Goal: Task Accomplishment & Management: Manage account settings

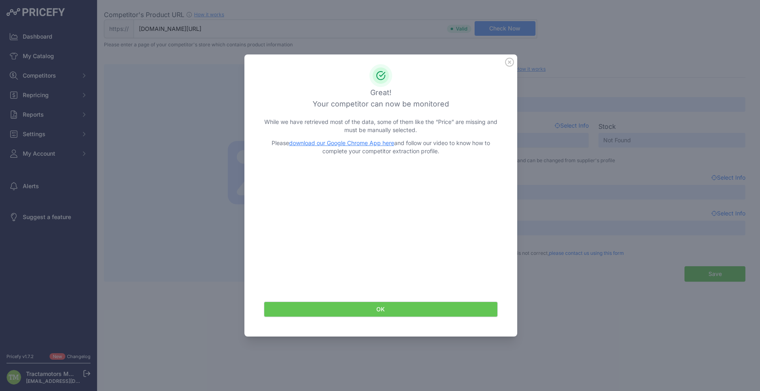
click at [507, 63] on icon at bounding box center [509, 62] width 9 height 9
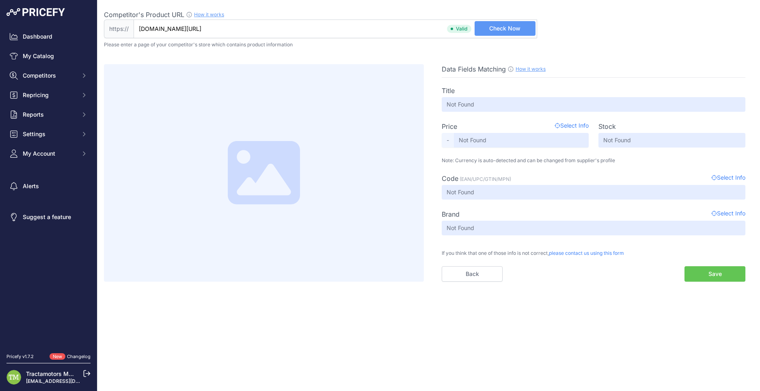
click at [56, 13] on img at bounding box center [35, 12] width 58 height 8
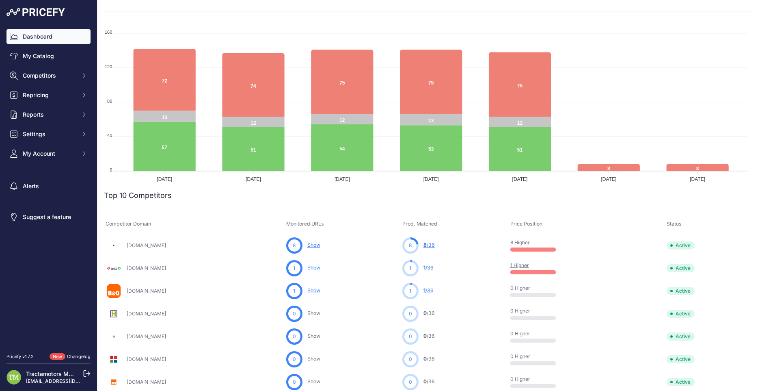
scroll to position [81, 0]
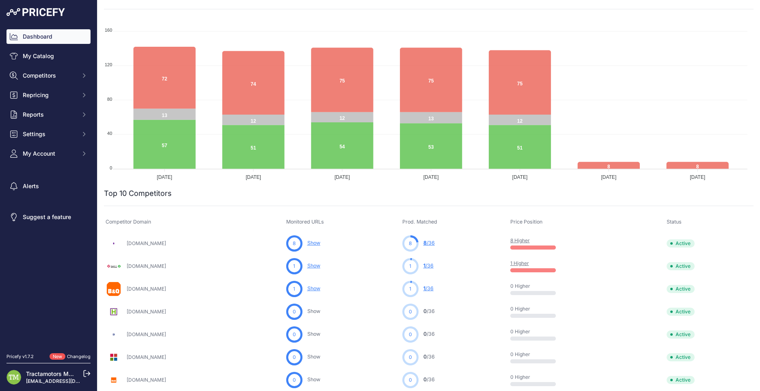
click at [320, 243] on link "Show" at bounding box center [313, 243] width 13 height 6
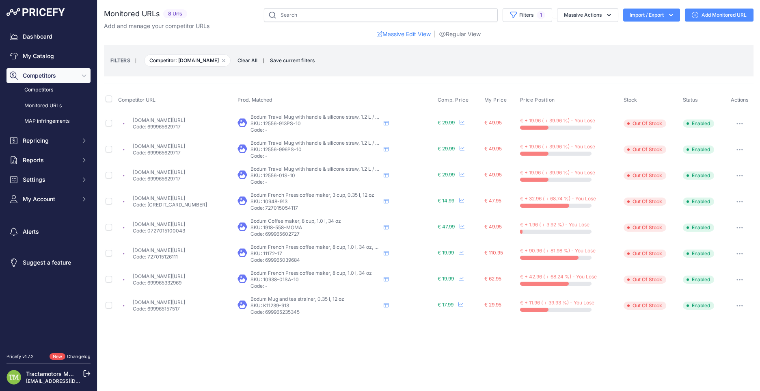
click at [738, 255] on button "button" at bounding box center [740, 253] width 16 height 11
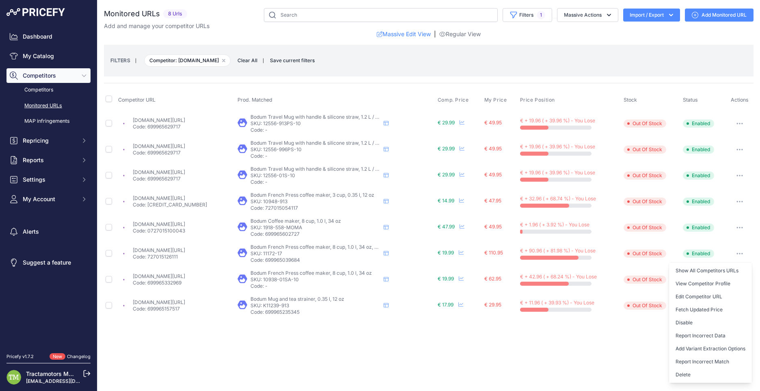
click at [185, 121] on link "beattys.ie/products/bodum-travel-mug-with-handle-and-silicone-straw-1-2-l-40-oz…" at bounding box center [159, 120] width 52 height 6
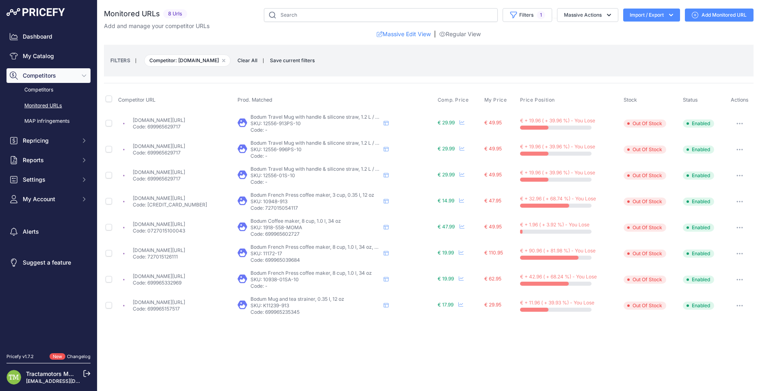
click at [185, 302] on link "beattys.ie/products/bodum-yo-yo-mug-and-tea-strainer-0-35-l-12-oz-black?prirule…" at bounding box center [159, 302] width 52 height 6
click at [66, 57] on link "My Catalog" at bounding box center [48, 56] width 84 height 15
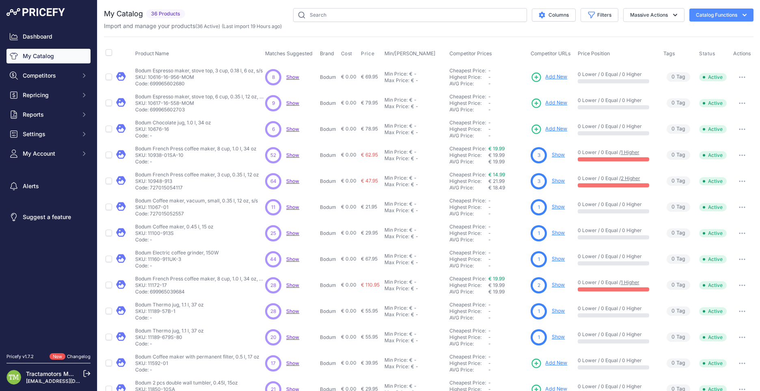
click at [561, 154] on link "Show" at bounding box center [558, 154] width 13 height 6
click at [557, 153] on link "Show" at bounding box center [558, 154] width 13 height 6
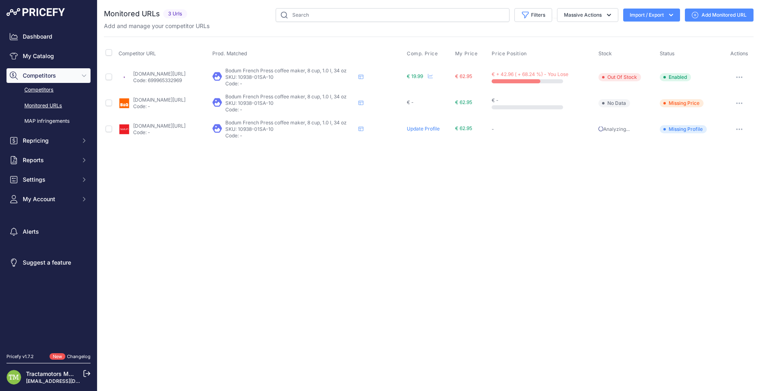
click at [36, 88] on link "Competitors" at bounding box center [48, 90] width 84 height 14
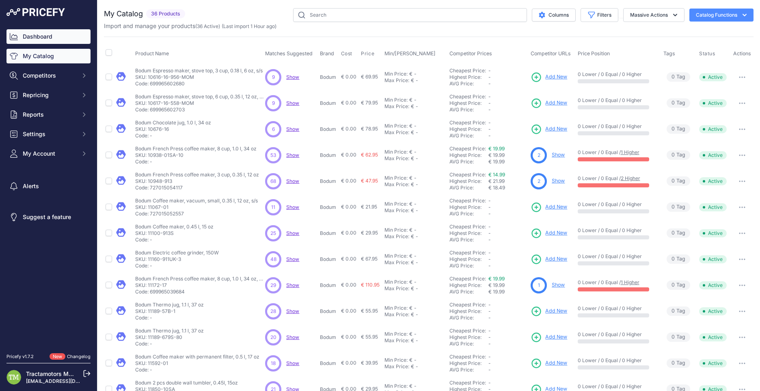
click at [54, 35] on link "Dashboard" at bounding box center [48, 36] width 84 height 15
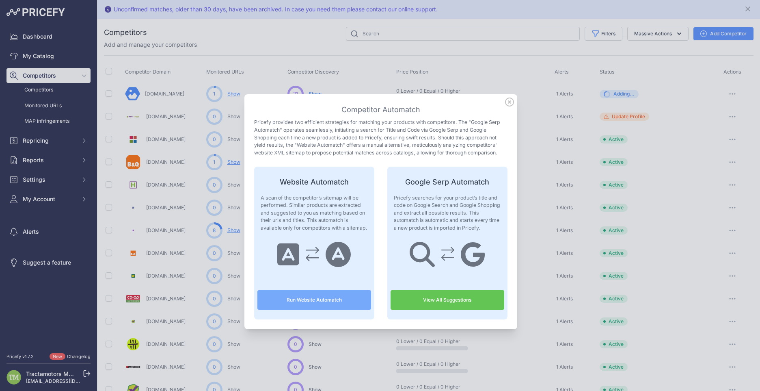
click at [505, 101] on icon at bounding box center [509, 102] width 8 height 8
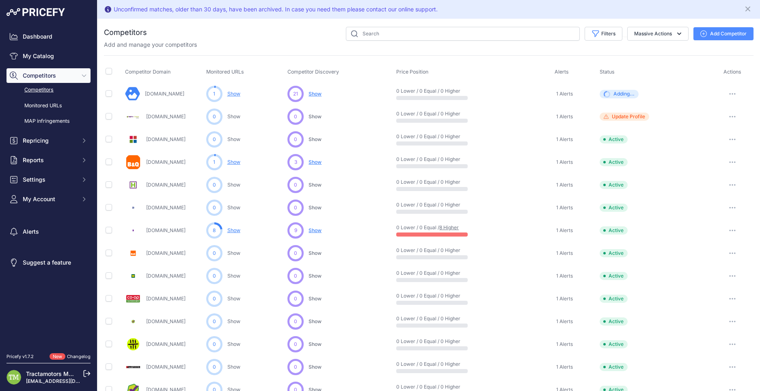
click at [13, 44] on div "Dashboard My Catalog Competitors Competitors Monitored URLs MAP infringements R…" at bounding box center [48, 117] width 84 height 177
click at [25, 42] on link "Dashboard" at bounding box center [48, 36] width 84 height 15
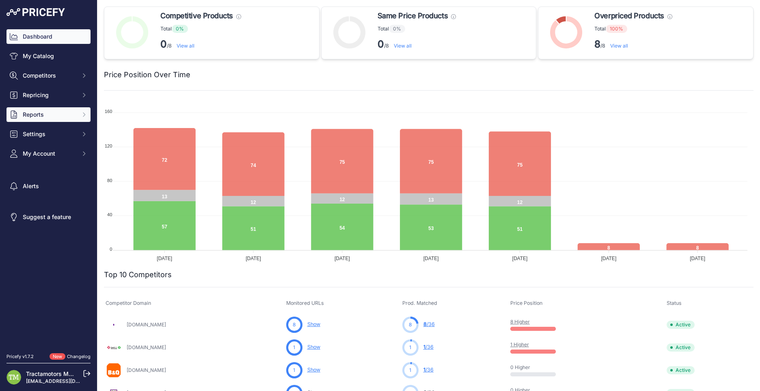
click at [62, 115] on span "Reports" at bounding box center [49, 114] width 53 height 8
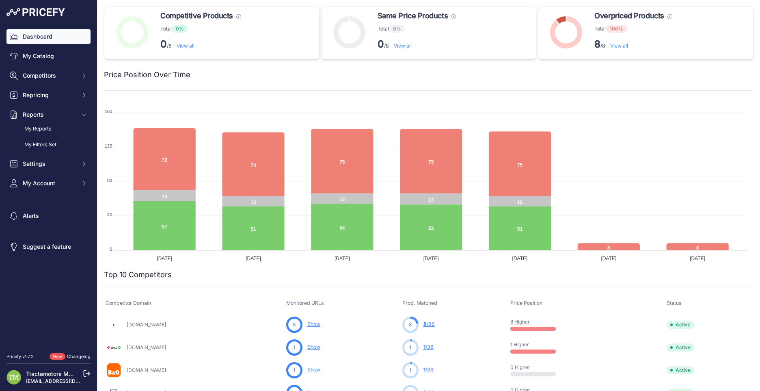
click at [58, 102] on div "Dashboard My Catalog Competitors Competitors Monitored URLs MAP infringements R…" at bounding box center [48, 109] width 84 height 161
click at [71, 82] on button "Competitors" at bounding box center [48, 75] width 84 height 15
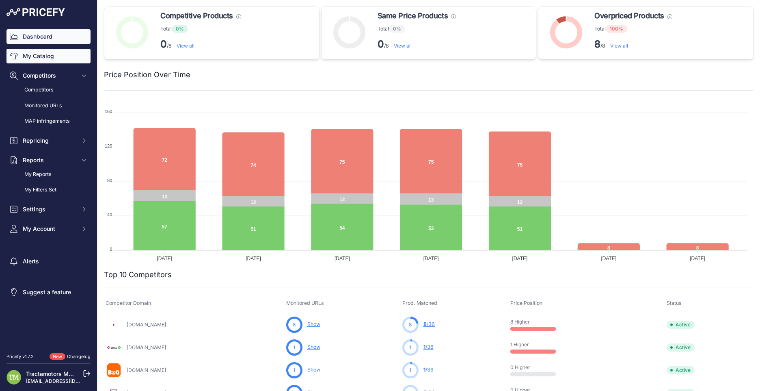
click at [79, 54] on link "My Catalog" at bounding box center [48, 56] width 84 height 15
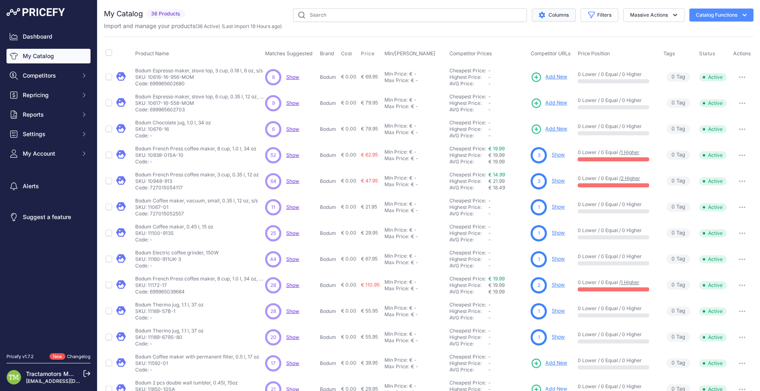
click at [539, 13] on icon "$type" at bounding box center [542, 15] width 6 height 6
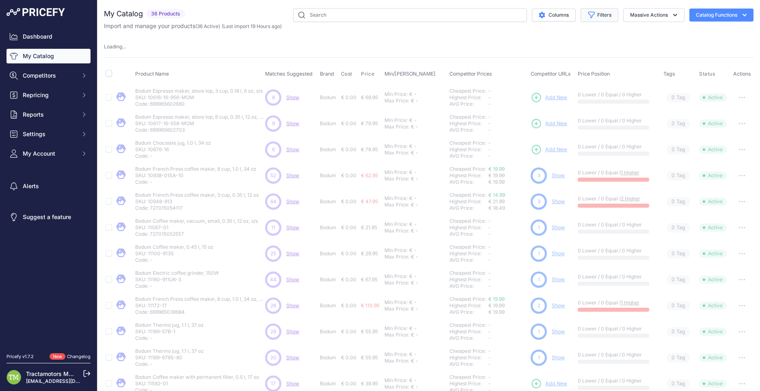
click at [602, 15] on button "Filters" at bounding box center [600, 15] width 38 height 14
click at [587, 48] on select "All Status Only Enabled Only Disabled" at bounding box center [573, 47] width 78 height 14
drag, startPoint x: 587, startPoint y: 48, endPoint x: 602, endPoint y: 43, distance: 15.9
click at [587, 48] on select "All Status Only Enabled Only Disabled" at bounding box center [573, 47] width 78 height 14
click at [700, 14] on button "Catalog Functions" at bounding box center [721, 15] width 64 height 13
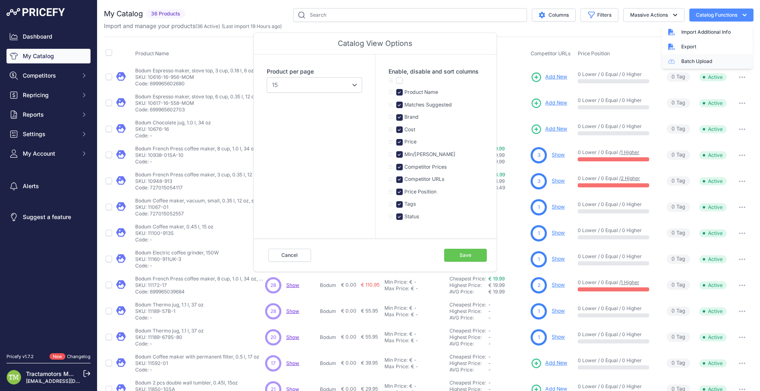
click at [688, 59] on link "Batch Upload" at bounding box center [707, 61] width 91 height 15
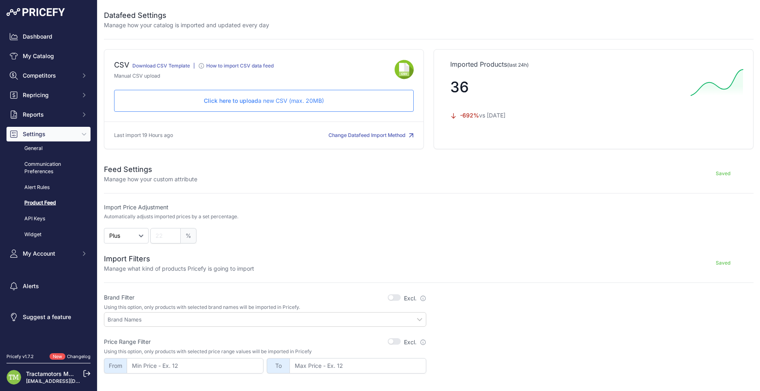
click at [179, 66] on link "Download CSV Template" at bounding box center [161, 66] width 58 height 6
click at [24, 41] on link "Dashboard" at bounding box center [48, 36] width 84 height 15
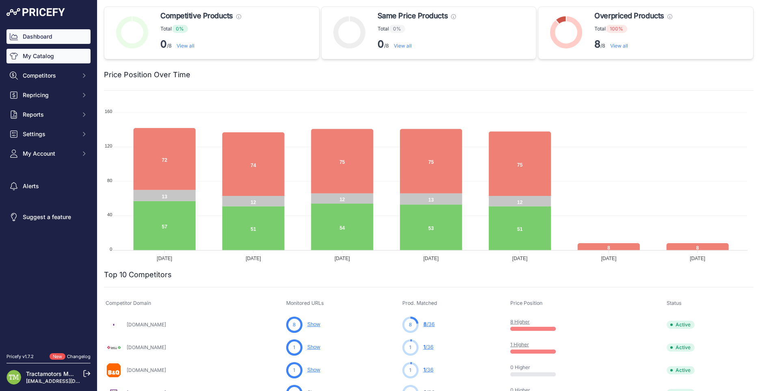
click at [57, 50] on link "My Catalog" at bounding box center [48, 56] width 84 height 15
click at [27, 57] on link "My Catalog" at bounding box center [48, 56] width 84 height 15
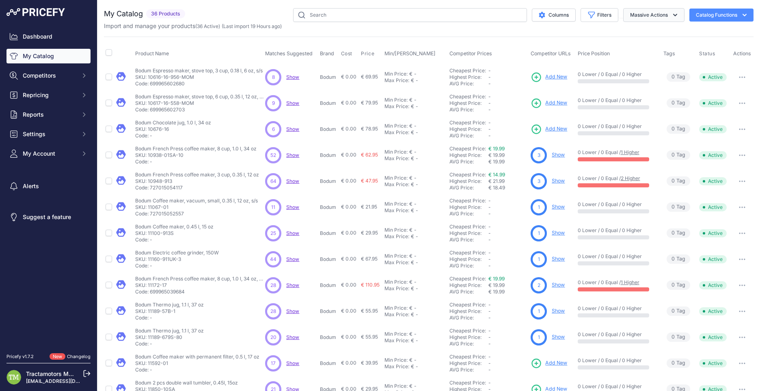
click at [635, 12] on button "Massive Actions" at bounding box center [653, 15] width 61 height 14
click at [544, 16] on button "Columns" at bounding box center [554, 15] width 44 height 13
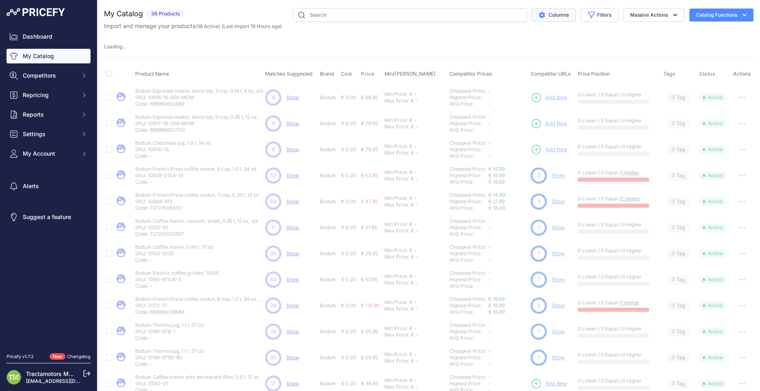
click at [548, 16] on button "Columns" at bounding box center [554, 15] width 44 height 13
click at [712, 14] on button "Catalog Functions" at bounding box center [721, 15] width 64 height 13
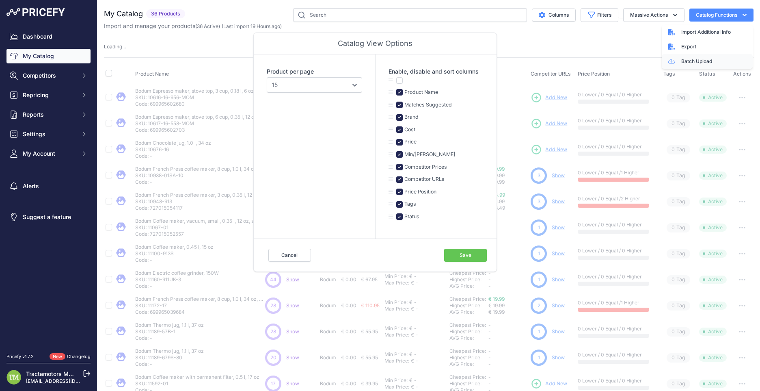
click at [684, 62] on link "Batch Upload" at bounding box center [707, 61] width 91 height 15
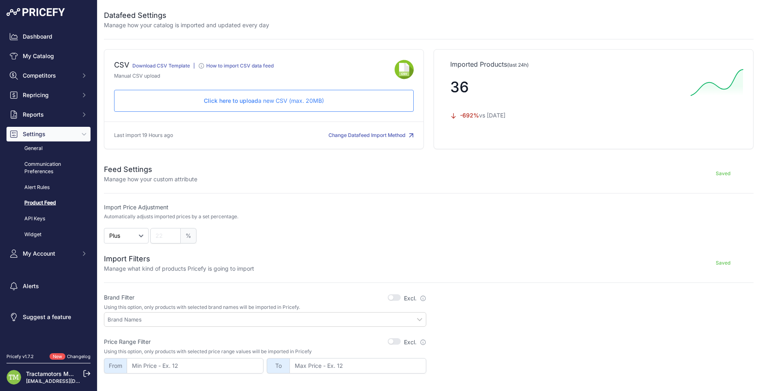
click at [290, 101] on p "Click here to upload a new CSV (max. 20MB)" at bounding box center [264, 101] width 286 height 8
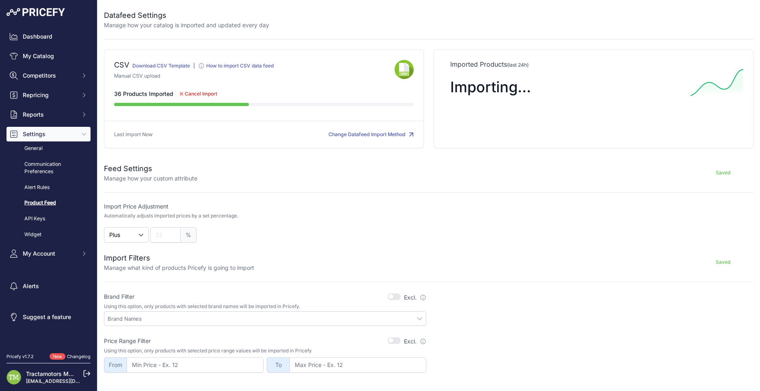
click at [216, 112] on div "CSV Download CSV Template |" at bounding box center [264, 98] width 320 height 99
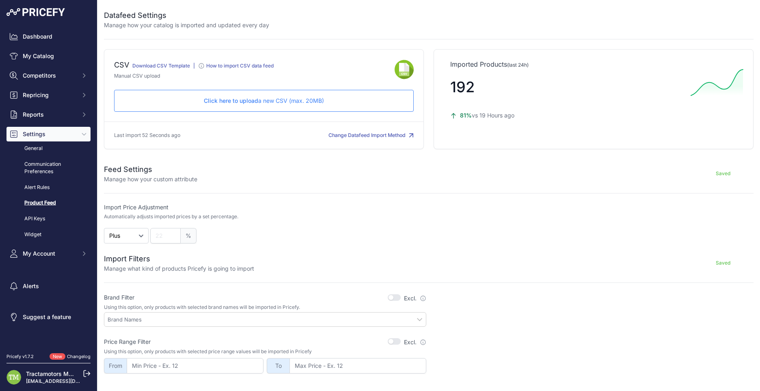
click at [498, 103] on div "192" at bounding box center [567, 87] width 234 height 36
click at [257, 97] on p "Click here to upload a new CSV (max. 20MB)" at bounding box center [264, 101] width 286 height 8
click at [47, 41] on link "Dashboard" at bounding box center [48, 36] width 84 height 15
